Goal: Task Accomplishment & Management: Complete application form

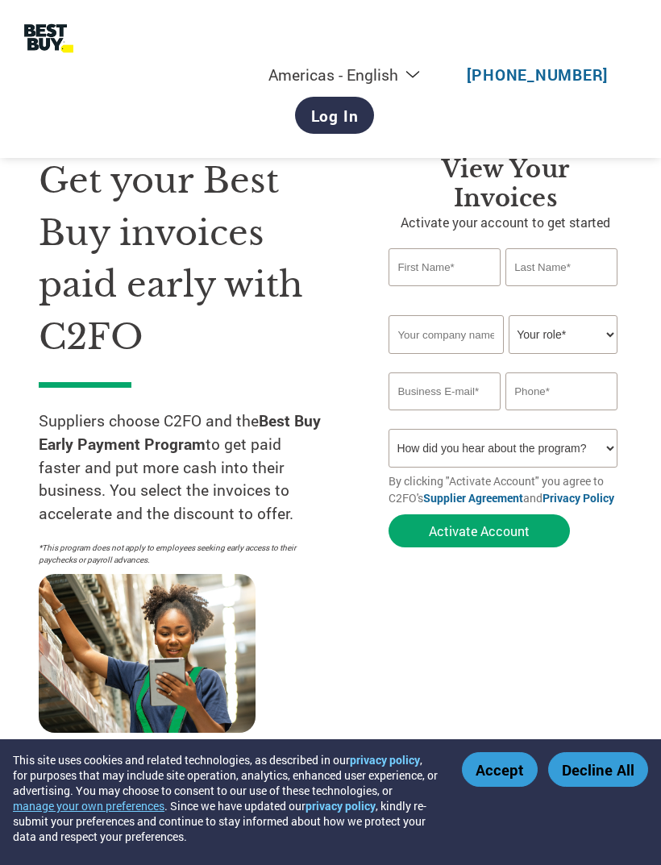
click at [454, 230] on p "Activate your account to get started" at bounding box center [505, 222] width 234 height 19
click at [452, 273] on input "text" at bounding box center [444, 267] width 112 height 38
type input "[PERSON_NAME]"
click at [527, 272] on input "text" at bounding box center [561, 267] width 112 height 38
type input "[PERSON_NAME]"
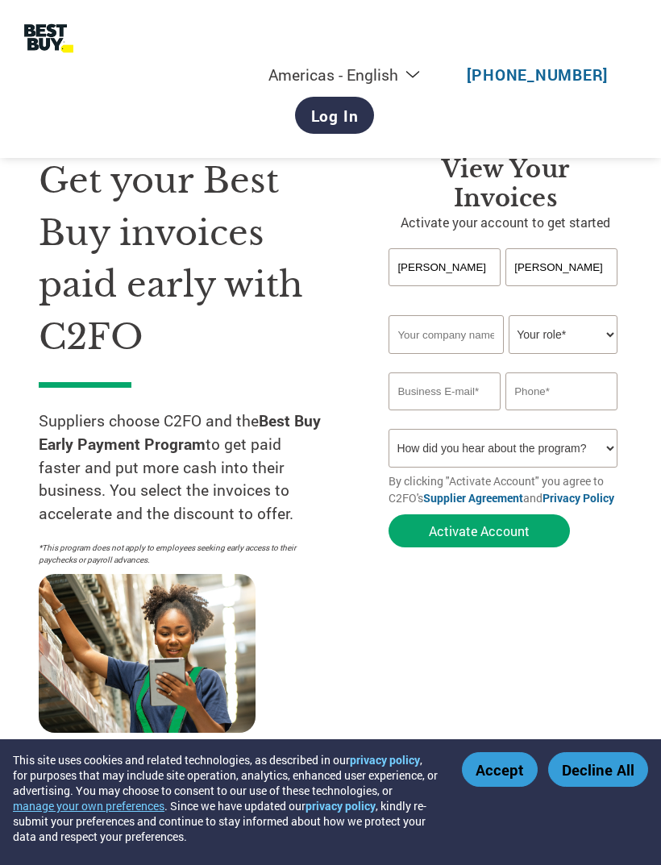
click at [422, 338] on input "text" at bounding box center [445, 334] width 115 height 39
type input "Best Buy"
click at [536, 352] on select "Your role* CFO Controller Credit Manager Finance Director Treasurer CEO Preside…" at bounding box center [563, 334] width 109 height 39
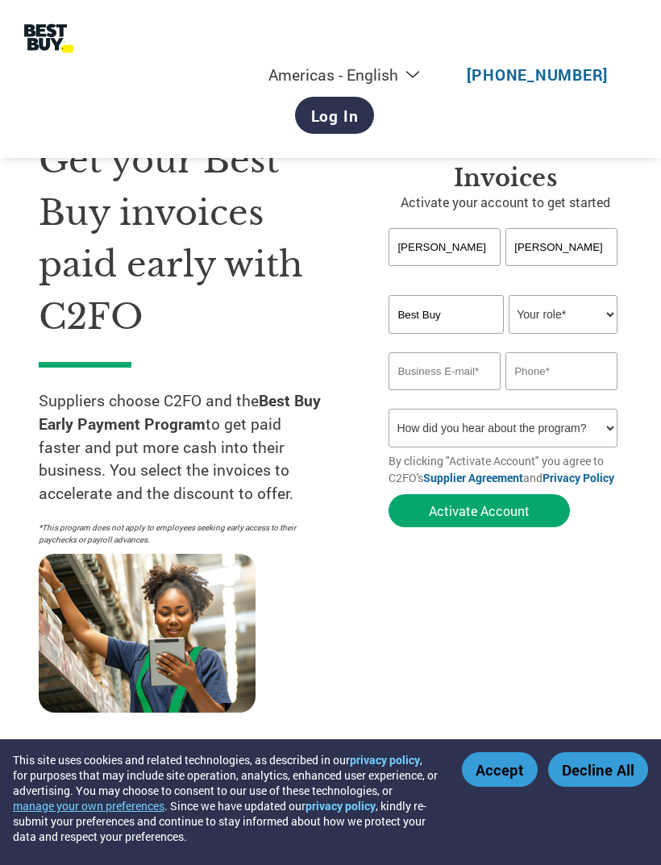
scroll to position [17, 0]
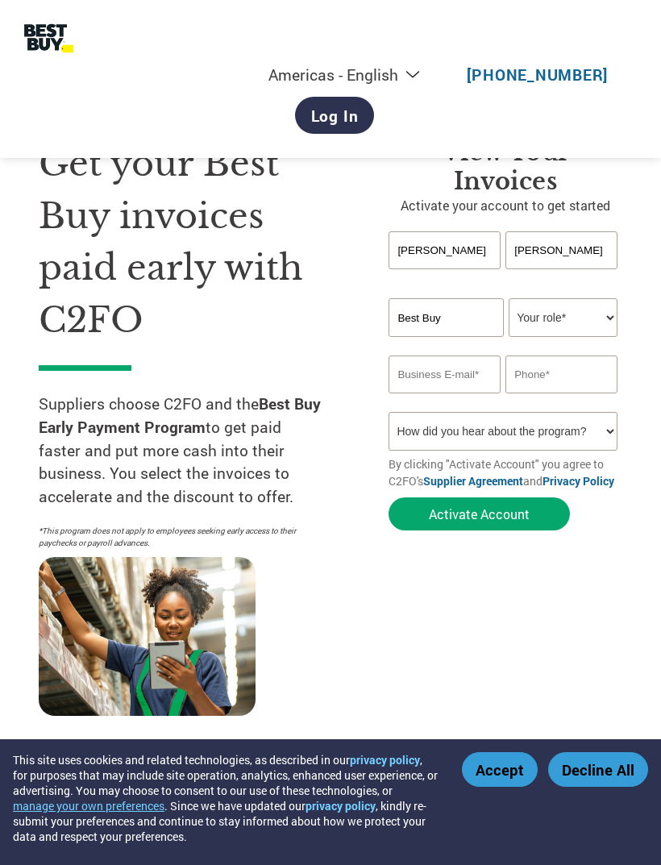
click at [529, 336] on select "Your role* CFO Controller Credit Manager Finance Director Treasurer CEO Preside…" at bounding box center [563, 317] width 109 height 39
select select "OTHER"
click at [434, 369] on input "email" at bounding box center [444, 374] width 112 height 38
type input "[EMAIL_ADDRESS][DOMAIN_NAME]"
click at [519, 377] on input "text" at bounding box center [561, 374] width 112 height 38
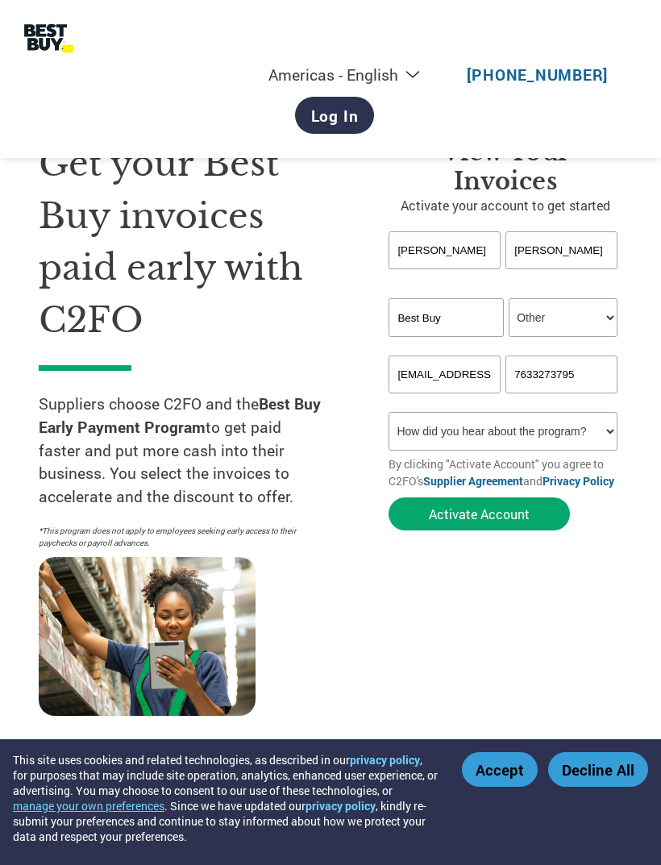
type input "7633273795"
click at [450, 442] on select "How did you hear about the program? Received a letter Email Social Media Online…" at bounding box center [502, 431] width 229 height 39
select select "Online Search"
click at [445, 567] on div "View Your Invoices Activate your account to get started [PERSON_NAME] Invalid f…" at bounding box center [505, 428] width 234 height 581
click at [446, 530] on button "Activate Account" at bounding box center [478, 513] width 181 height 33
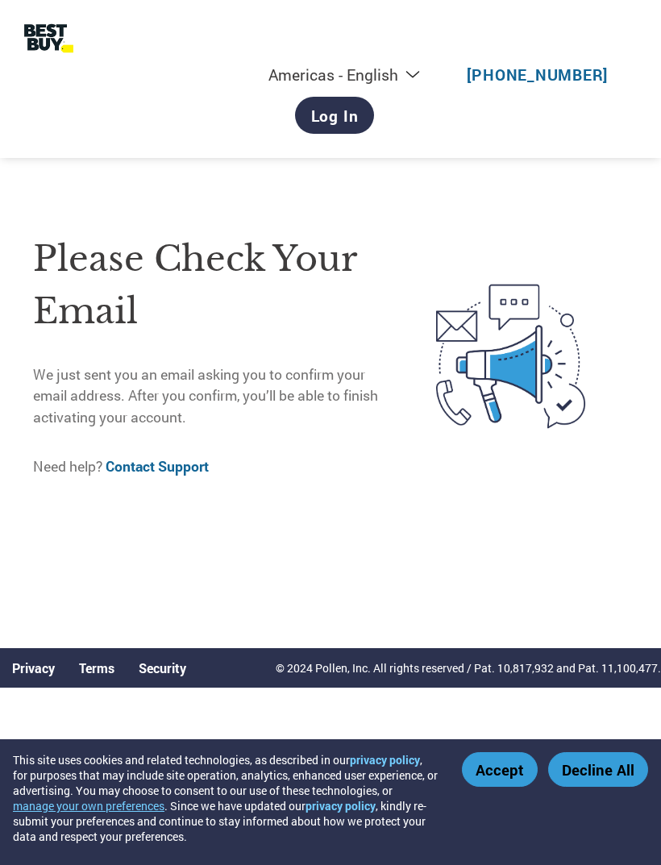
click at [496, 1] on div "Americas - English Américas - Español [GEOGRAPHIC_DATA] - Português [GEOGRAPHIC…" at bounding box center [330, 79] width 661 height 158
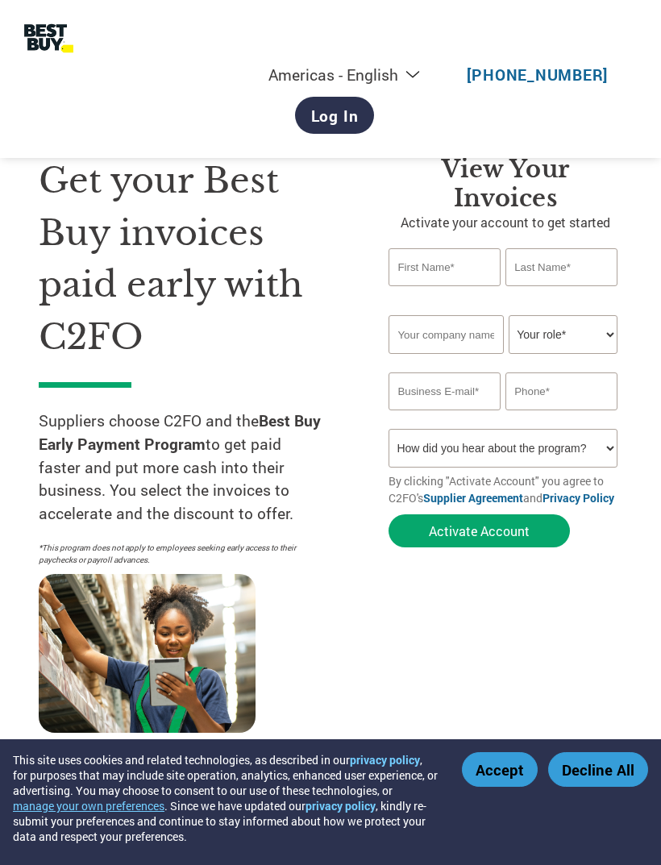
scroll to position [69, 0]
